Goal: Information Seeking & Learning: Learn about a topic

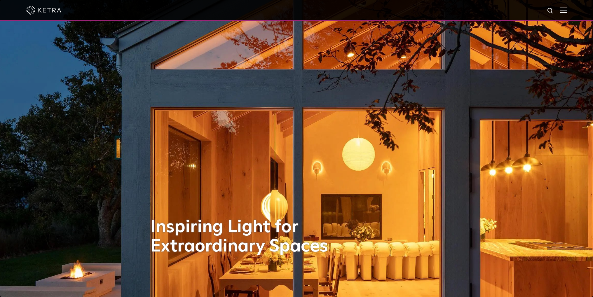
click at [567, 11] on img at bounding box center [564, 10] width 6 height 6
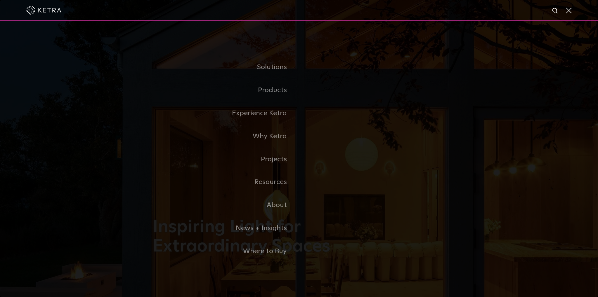
click at [0, 0] on link "Residential Products" at bounding box center [0, 0] width 0 height 0
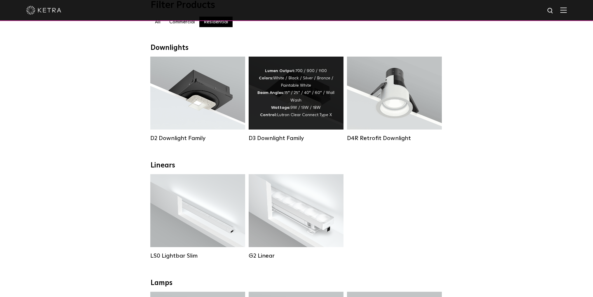
scroll to position [88, 0]
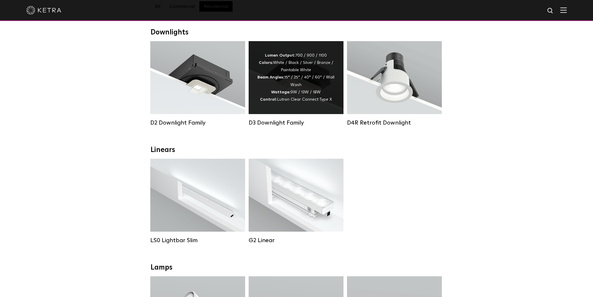
click at [289, 126] on div "D3 Downlight Family" at bounding box center [296, 122] width 95 height 7
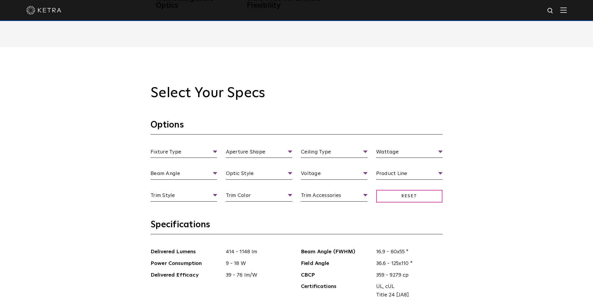
scroll to position [555, 0]
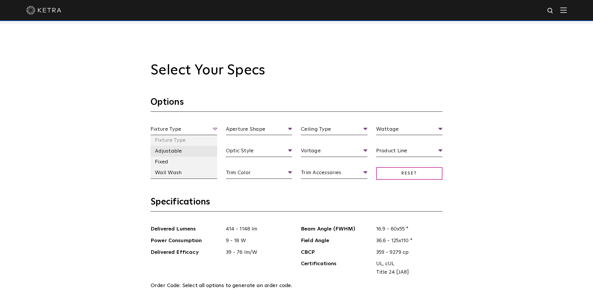
click at [189, 150] on li "Adjustable" at bounding box center [184, 151] width 67 height 11
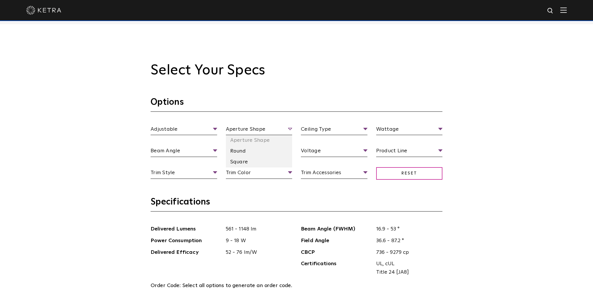
click at [265, 131] on span "Aperture Shape" at bounding box center [259, 130] width 67 height 10
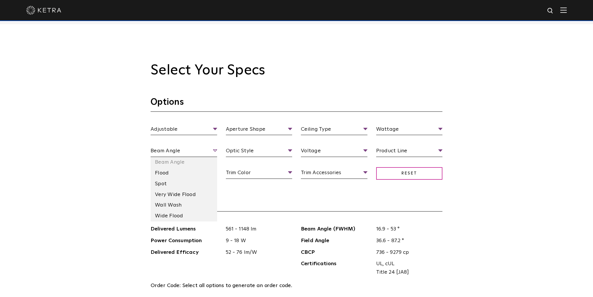
click at [199, 149] on span "Beam Angle" at bounding box center [184, 152] width 67 height 10
click at [173, 178] on li "Flood" at bounding box center [184, 173] width 67 height 11
click at [193, 173] on span "Trim Style" at bounding box center [184, 174] width 67 height 10
click at [179, 204] on li "Pinhole" at bounding box center [184, 206] width 67 height 11
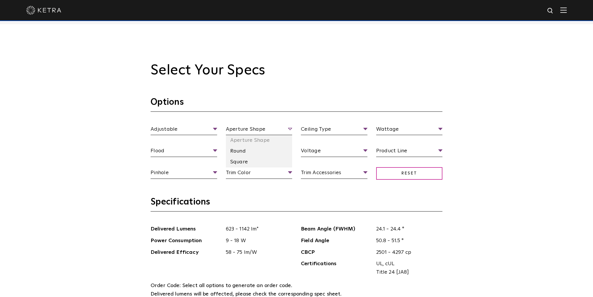
click at [292, 129] on span "Aperture Shape" at bounding box center [259, 130] width 67 height 10
click at [278, 150] on li "Round" at bounding box center [259, 151] width 67 height 11
click at [270, 179] on li "Low Glare" at bounding box center [259, 184] width 67 height 11
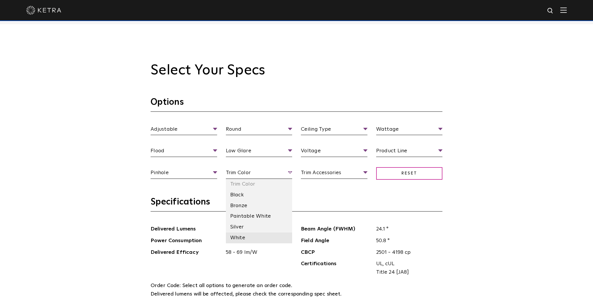
click at [253, 237] on li "White" at bounding box center [259, 238] width 67 height 11
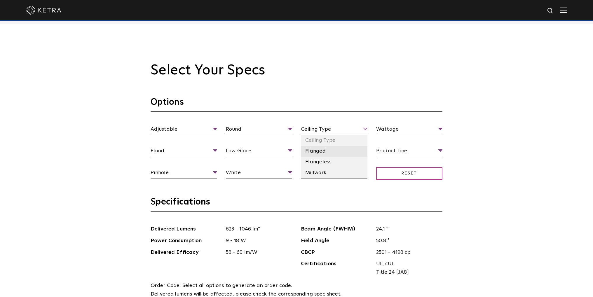
click at [332, 154] on li "Flanged" at bounding box center [334, 151] width 67 height 11
click at [343, 171] on li "120 V" at bounding box center [334, 173] width 67 height 11
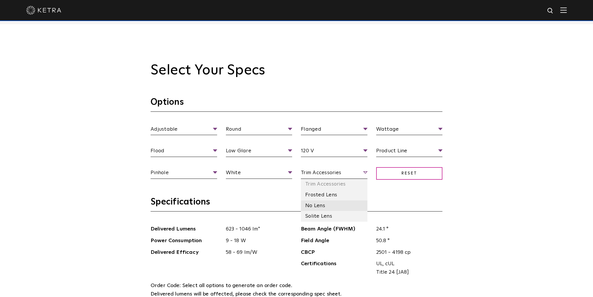
click at [327, 204] on li "No Lens" at bounding box center [334, 206] width 67 height 11
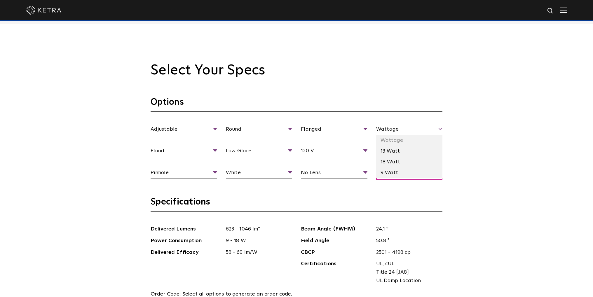
click at [440, 131] on span "Wattage" at bounding box center [409, 130] width 67 height 10
click at [418, 149] on li "13 Watt" at bounding box center [409, 151] width 67 height 11
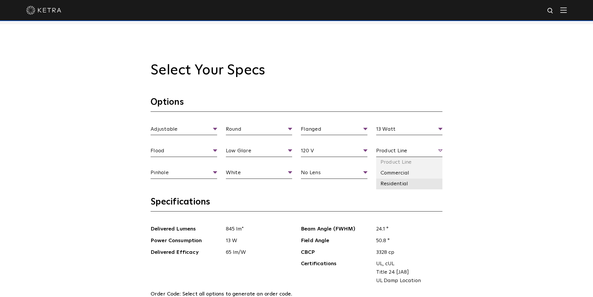
click at [410, 181] on li "Residential" at bounding box center [409, 184] width 67 height 11
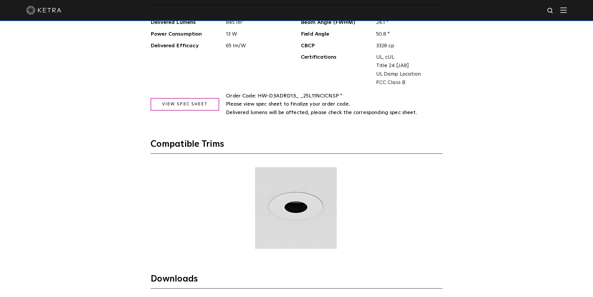
scroll to position [730, 0]
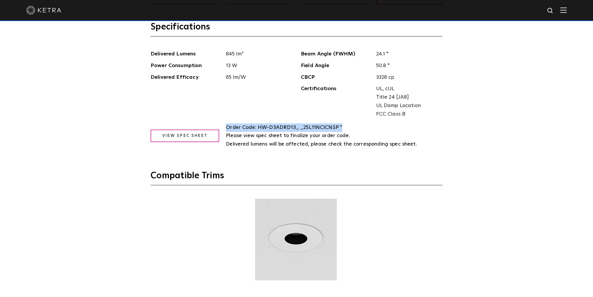
drag, startPoint x: 341, startPoint y: 126, endPoint x: 225, endPoint y: 128, distance: 115.9
click at [225, 128] on div "Order Code: HW-D3ADRD13_ _25L11NCICNSP * Please view spec sheet to finalize you…" at bounding box center [297, 136] width 292 height 25
copy span "Order Code: HW-D3ADRD13_ _25L11NCICNSP *"
